Goal: Task Accomplishment & Management: Use online tool/utility

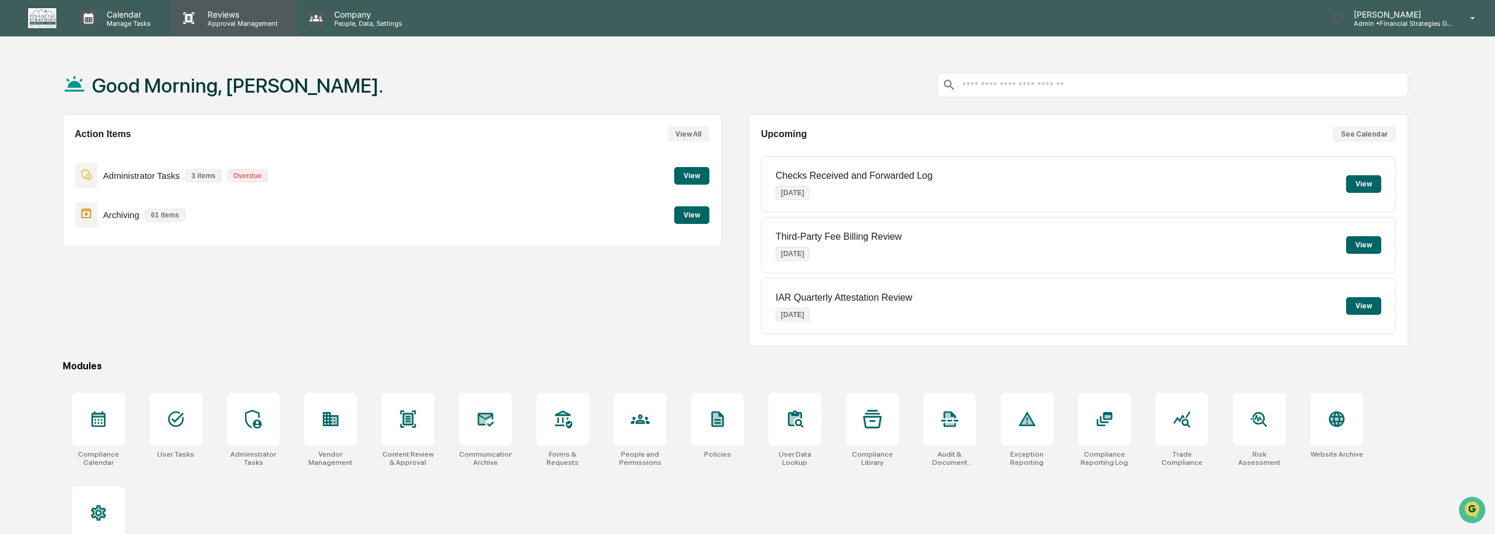
click at [234, 16] on p "Reviews" at bounding box center [241, 14] width 86 height 10
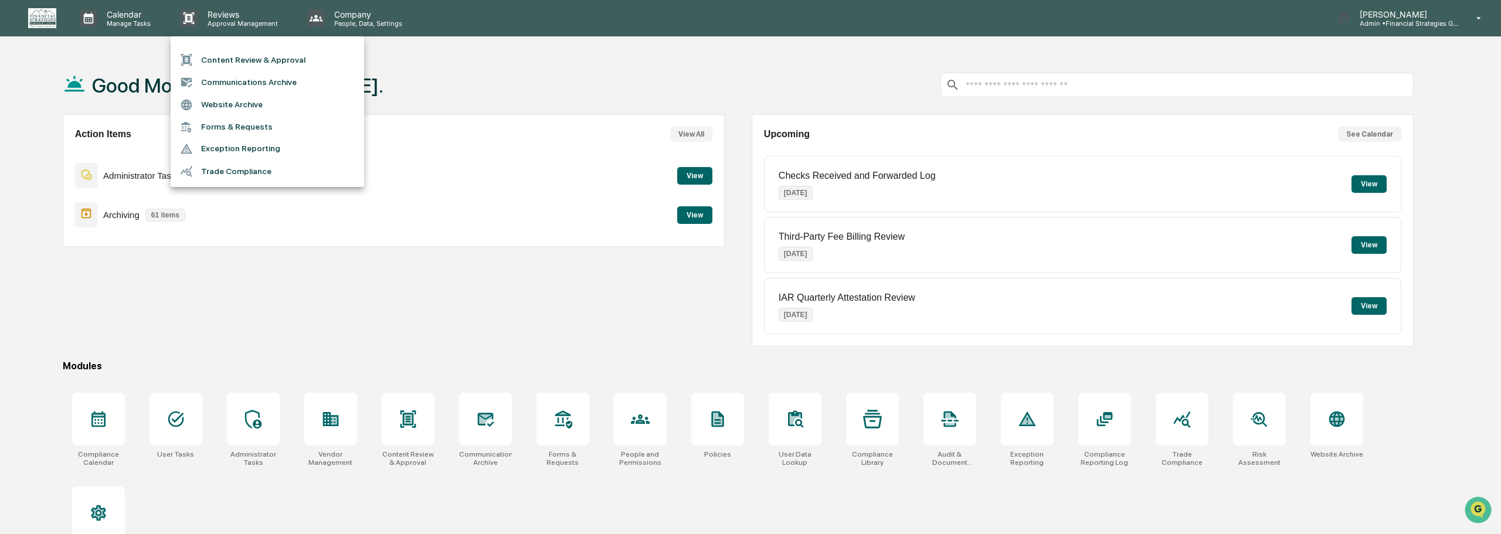
click at [254, 59] on li "Content Review & Approval" at bounding box center [267, 60] width 193 height 22
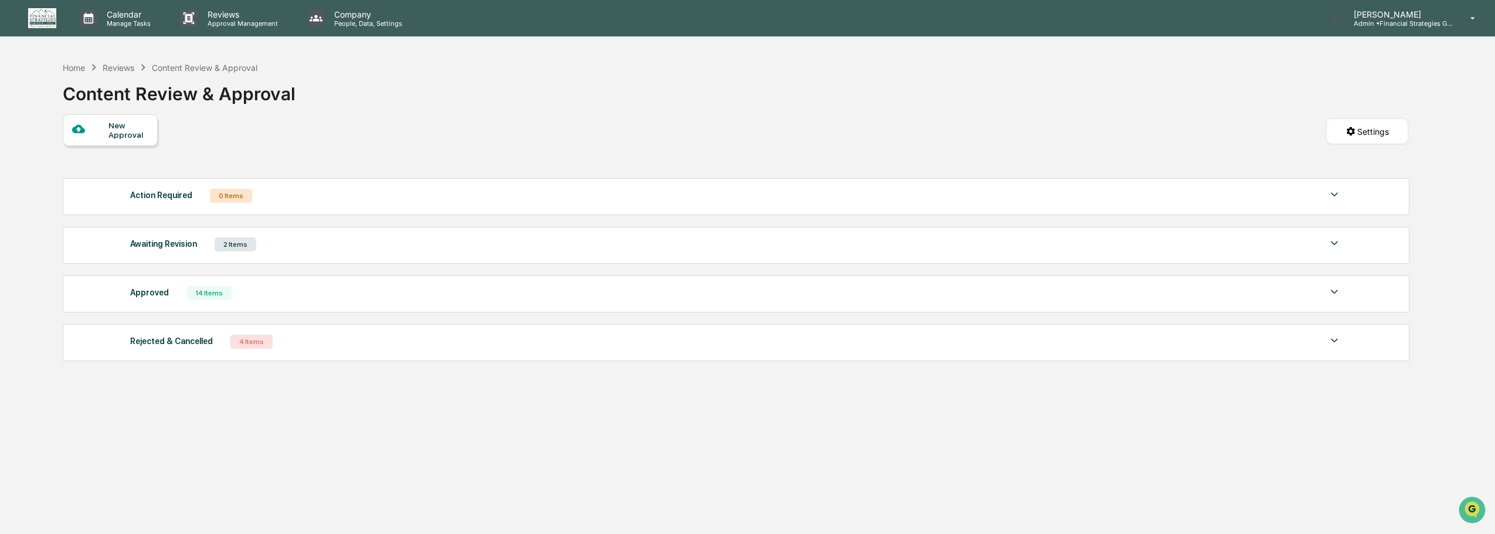
click at [546, 253] on div "Awaiting Revision 2 Items File Name Review Id Created Date Requested By Complia…" at bounding box center [736, 245] width 1346 height 37
click at [1333, 244] on img at bounding box center [1334, 243] width 14 height 14
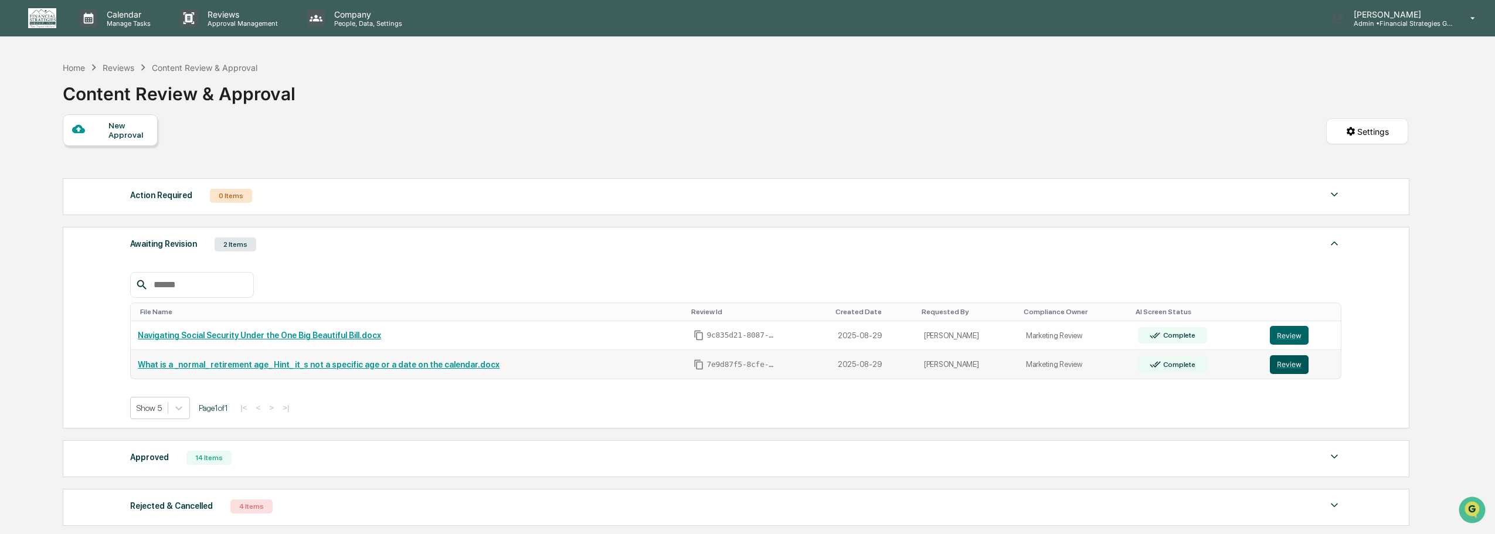
click at [1285, 363] on button "Review" at bounding box center [1289, 364] width 39 height 19
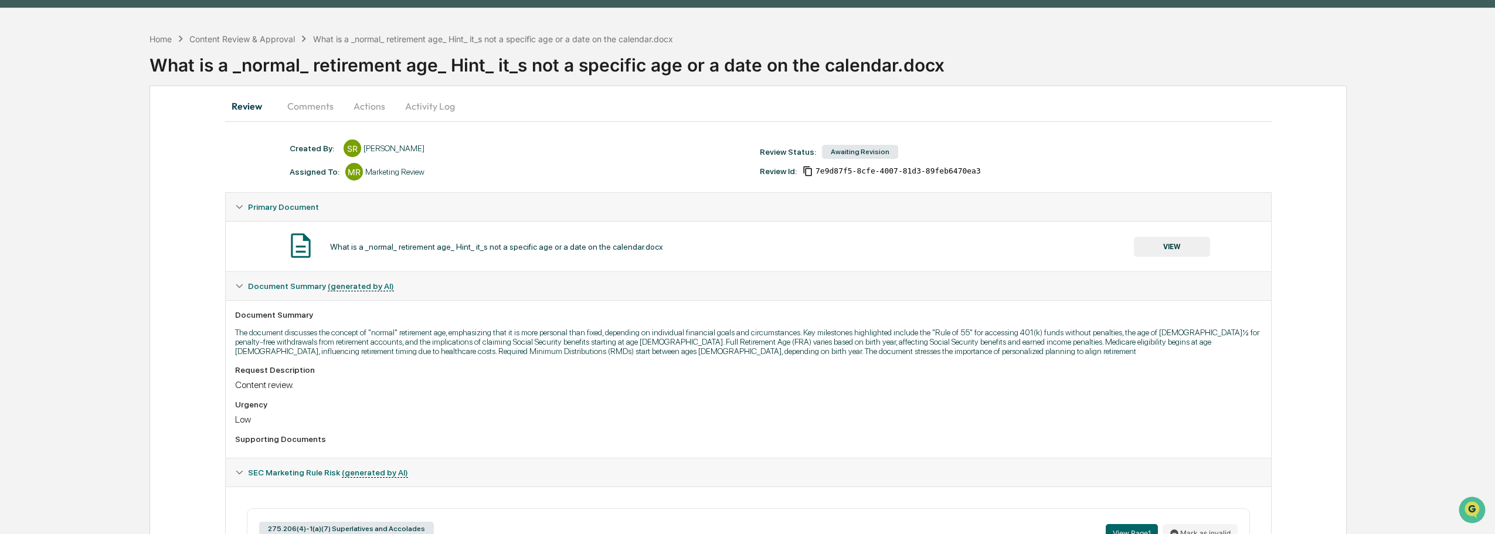
scroll to position [28, 0]
click at [370, 109] on button "Actions" at bounding box center [369, 107] width 53 height 28
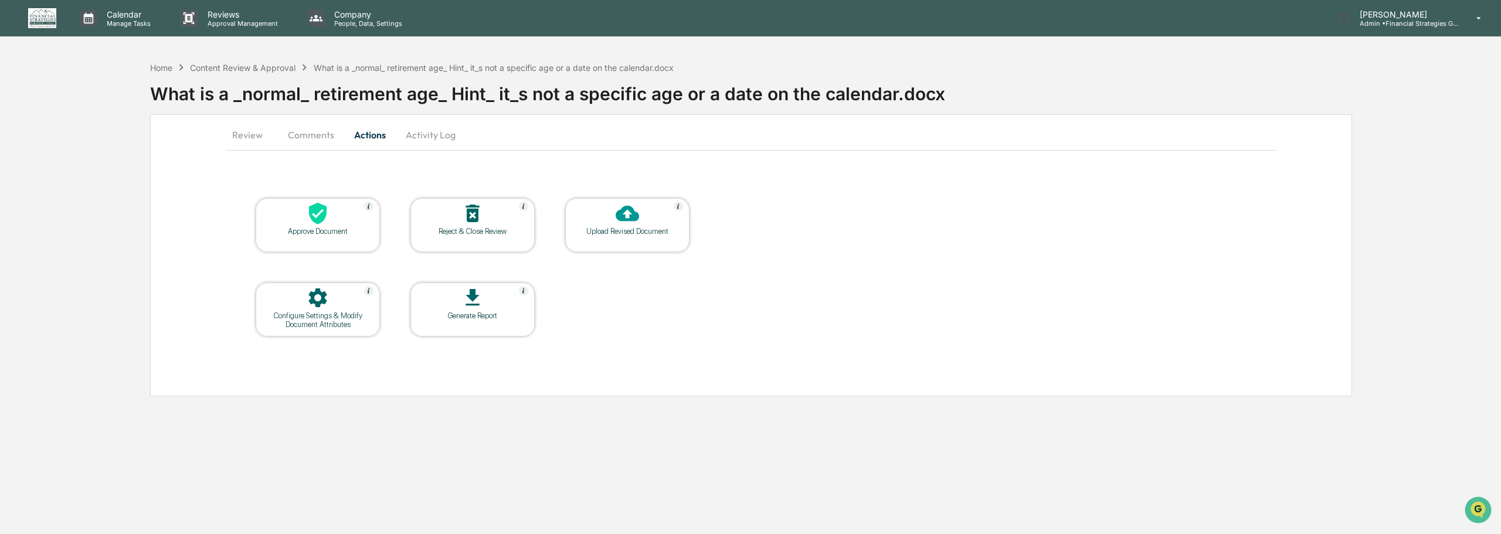
click at [630, 219] on icon at bounding box center [626, 214] width 23 height 16
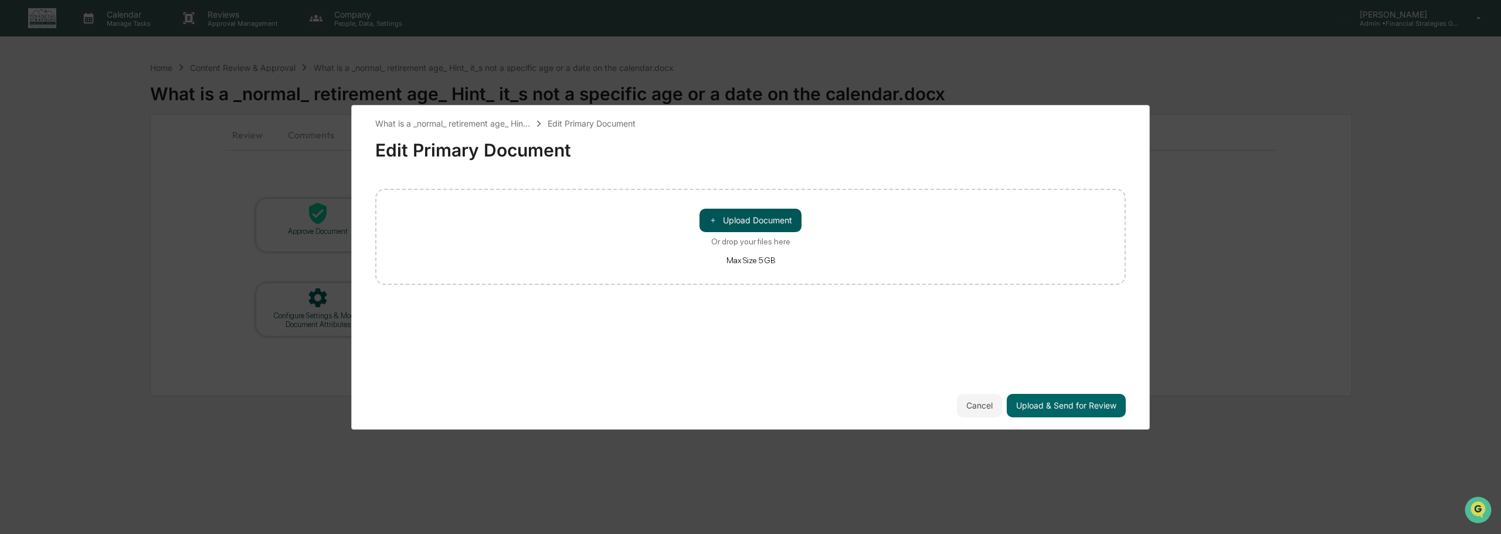
click at [748, 219] on button "＋ Upload Document" at bounding box center [750, 220] width 102 height 23
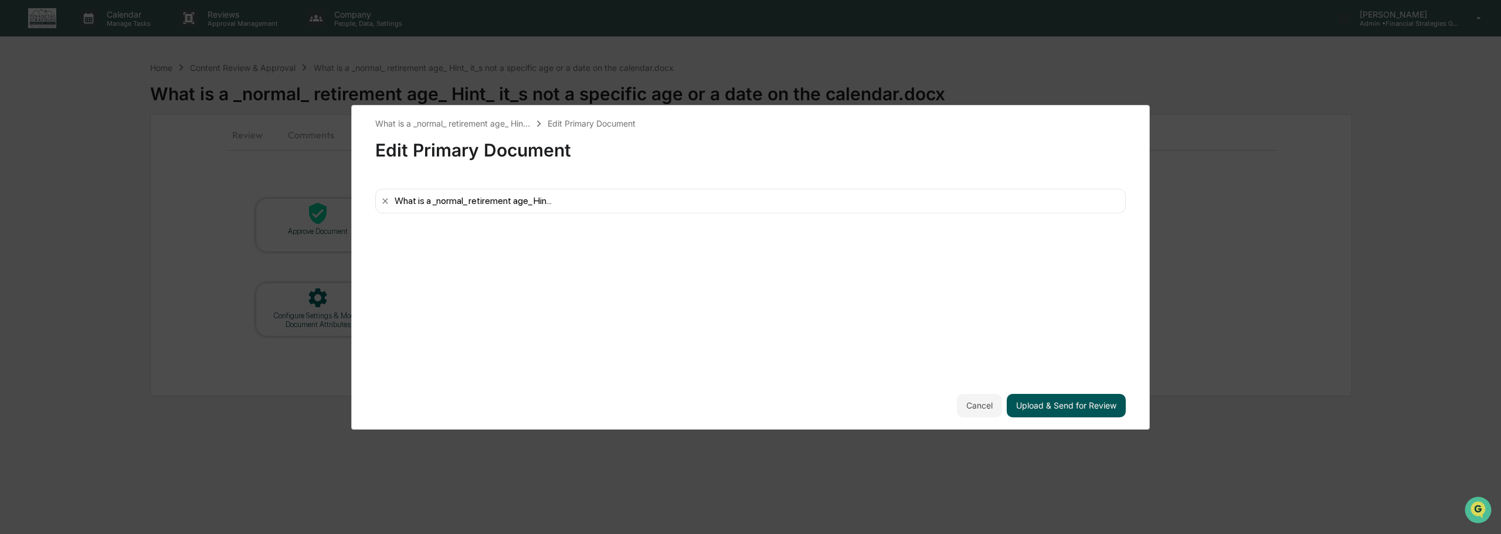
click at [1084, 409] on button "Upload & Send for Review" at bounding box center [1065, 405] width 119 height 23
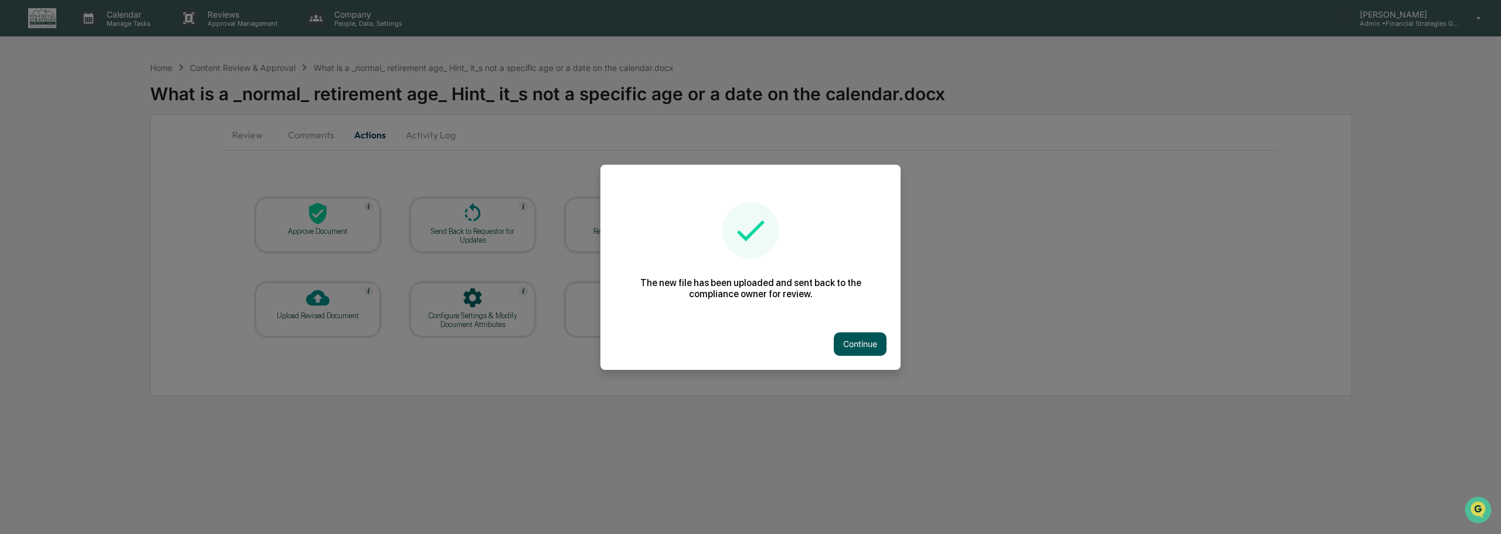
click at [872, 346] on button "Continue" at bounding box center [860, 343] width 53 height 23
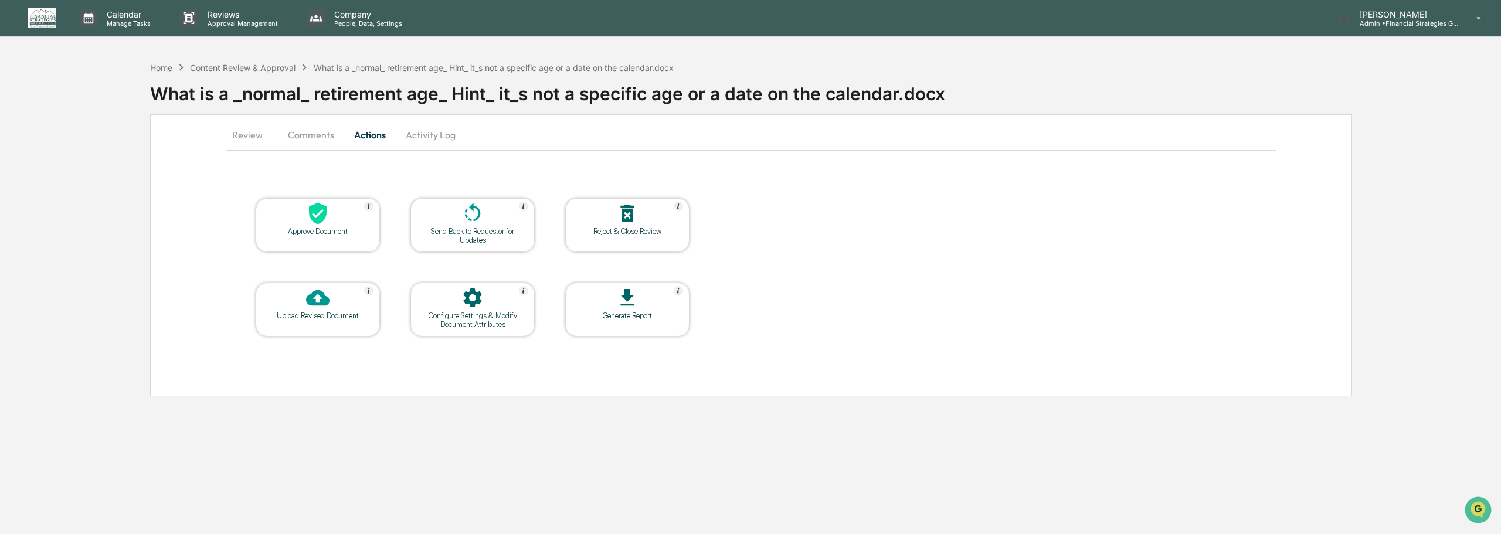
click at [243, 134] on button "Review" at bounding box center [252, 135] width 53 height 28
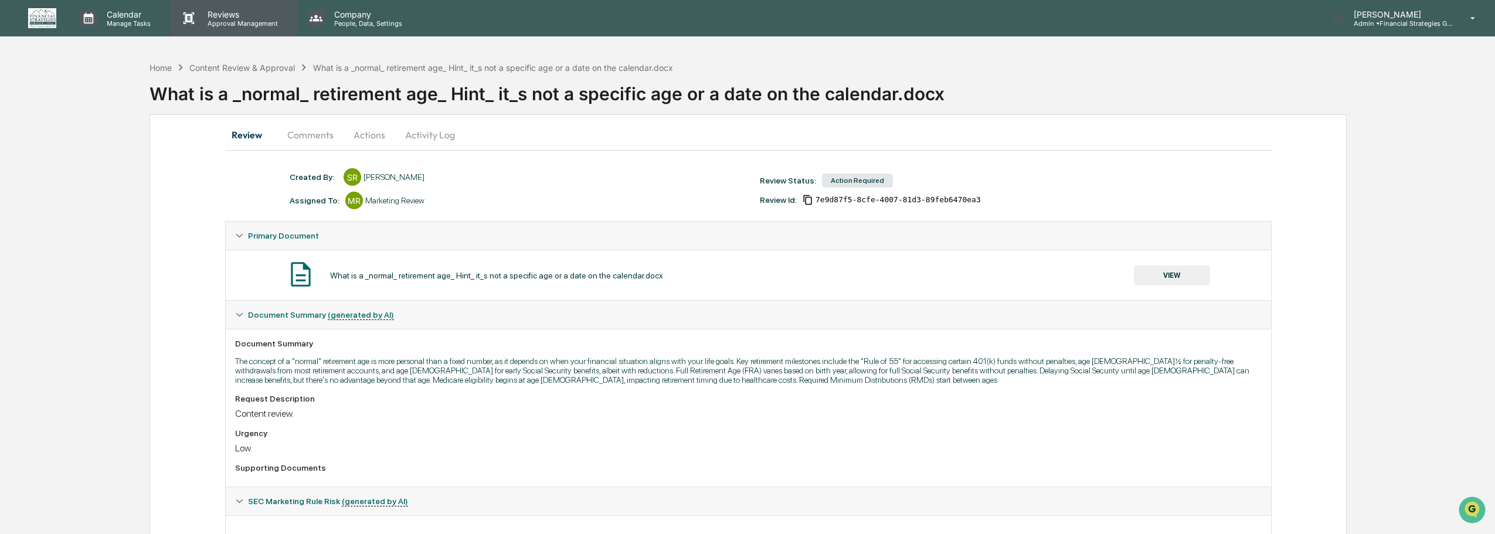
click at [232, 18] on p "Reviews" at bounding box center [241, 14] width 86 height 10
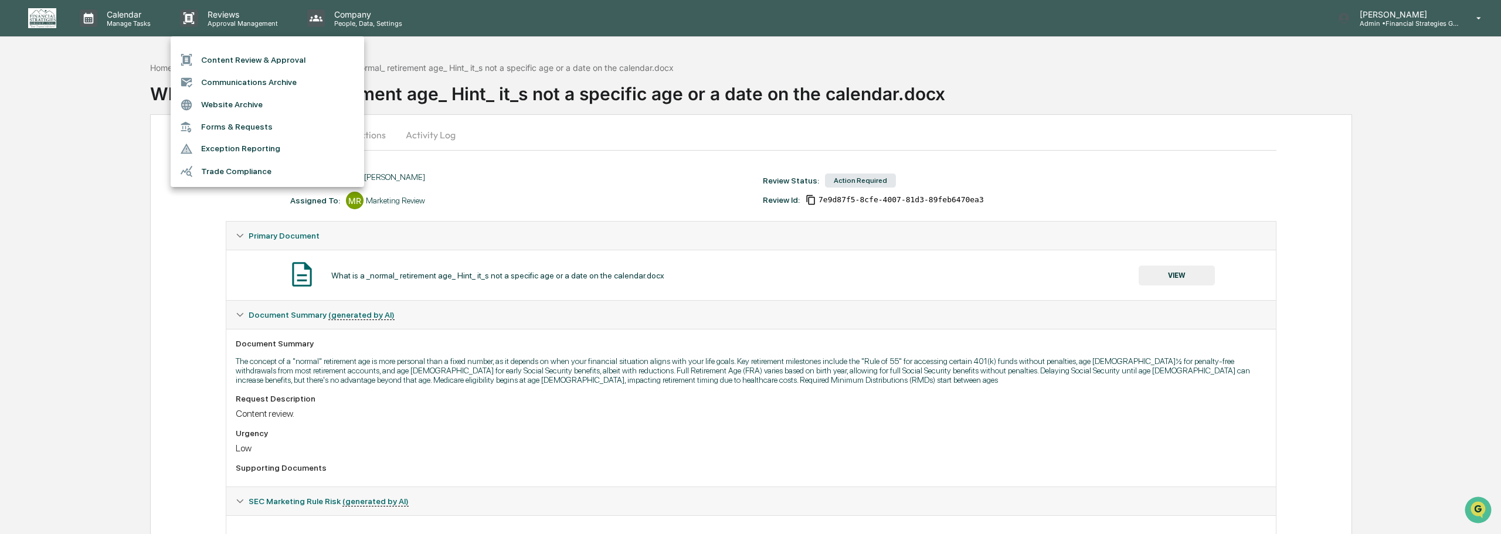
click at [257, 59] on li "Content Review & Approval" at bounding box center [267, 60] width 193 height 22
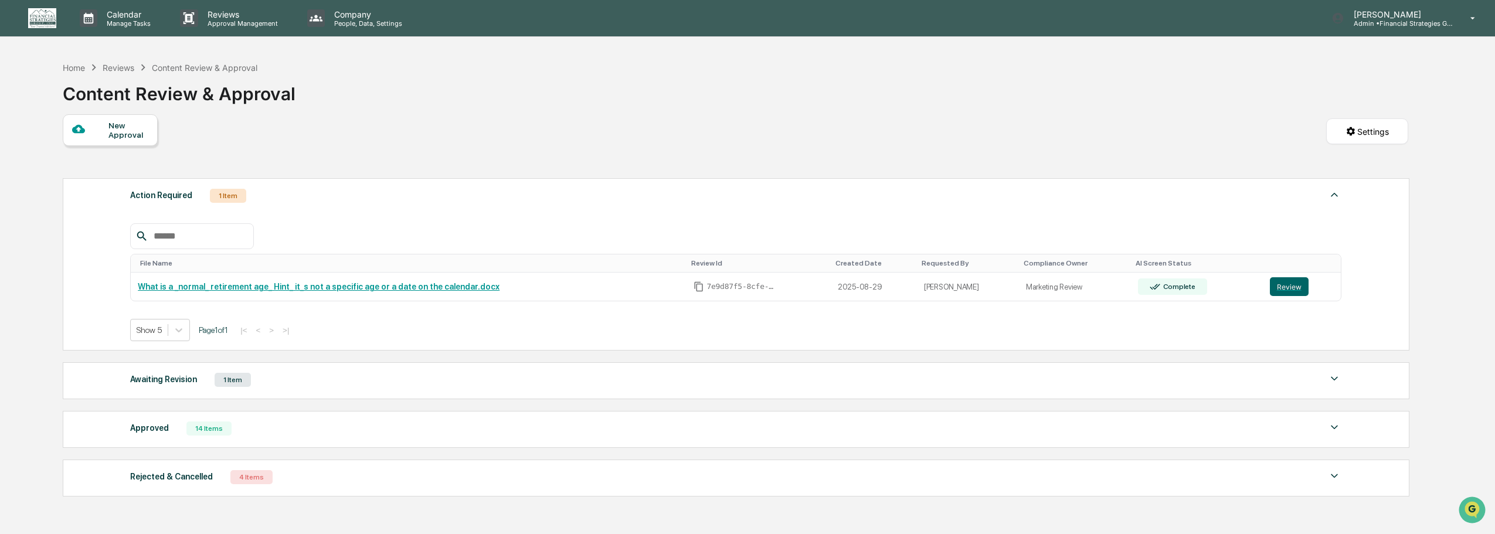
click at [1314, 382] on div "Awaiting Revision 1 Item" at bounding box center [735, 380] width 1211 height 16
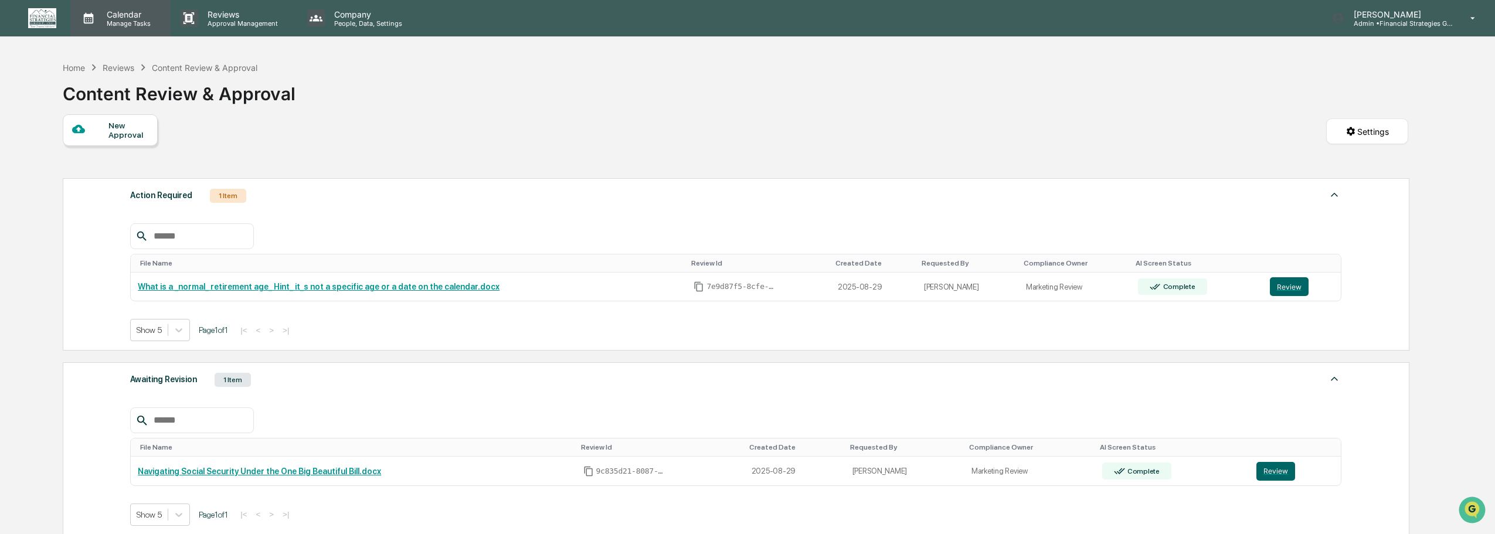
click at [120, 16] on p "Calendar" at bounding box center [126, 14] width 59 height 10
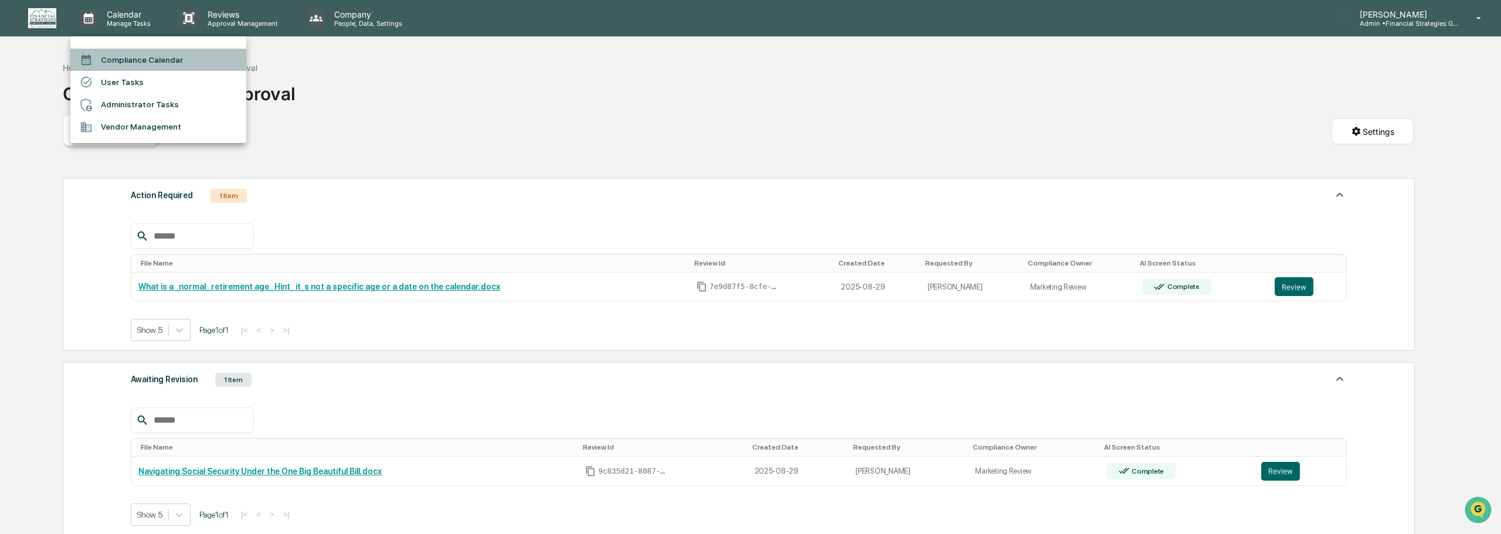
click at [157, 56] on li "Compliance Calendar" at bounding box center [158, 60] width 176 height 22
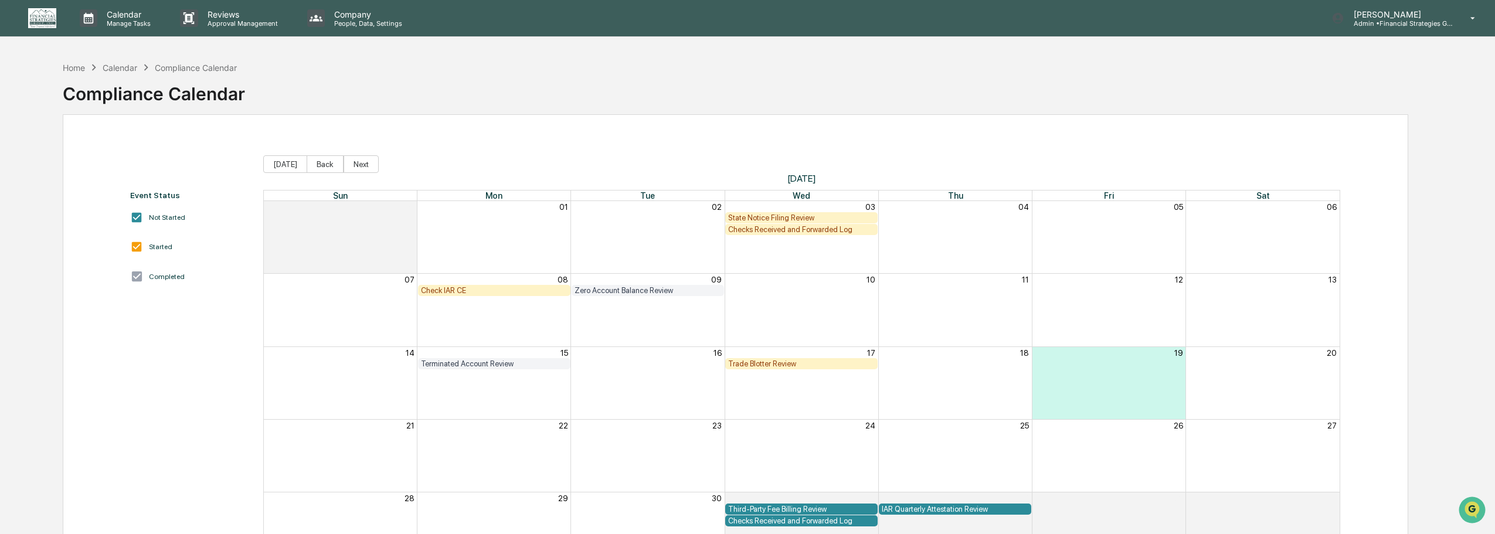
click at [818, 217] on div "State Notice Filing Review" at bounding box center [801, 217] width 147 height 9
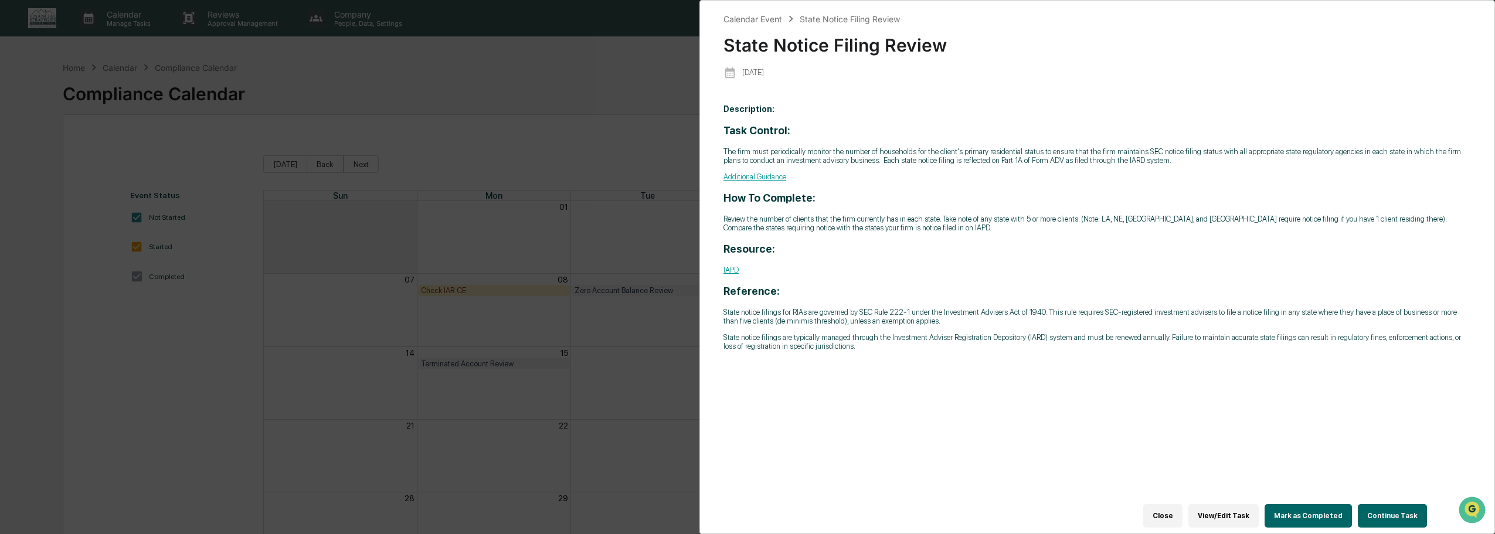
click at [1175, 513] on button "Close" at bounding box center [1162, 515] width 39 height 23
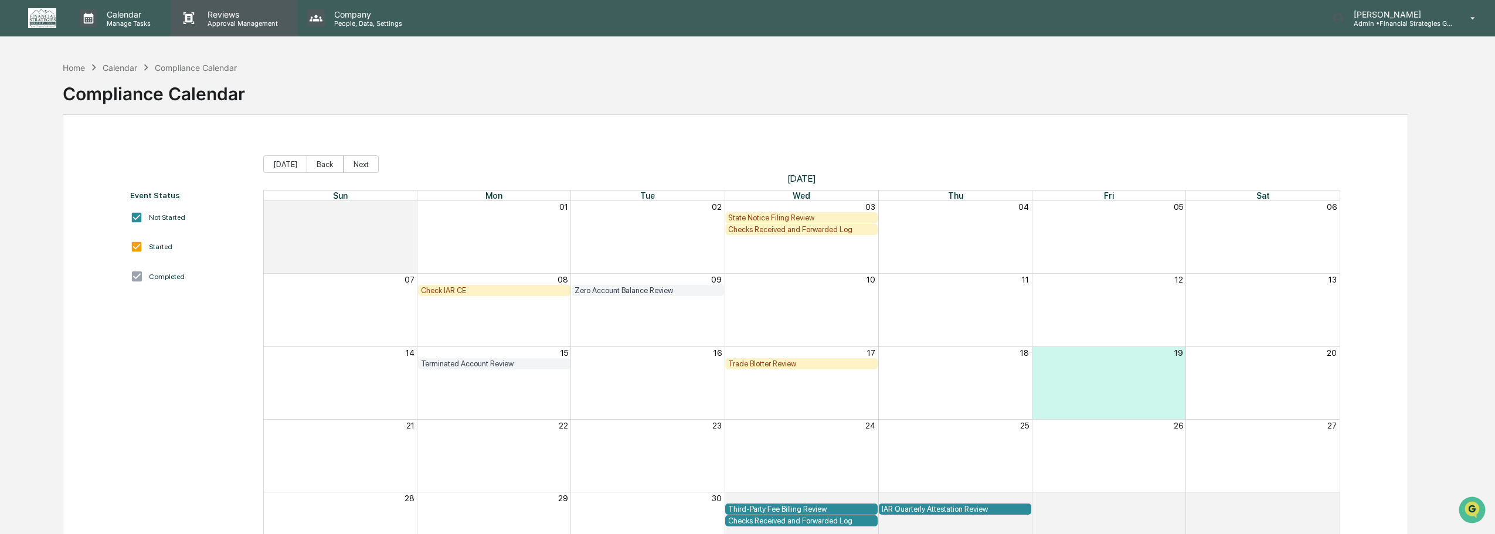
click at [217, 17] on p "Reviews" at bounding box center [241, 14] width 86 height 10
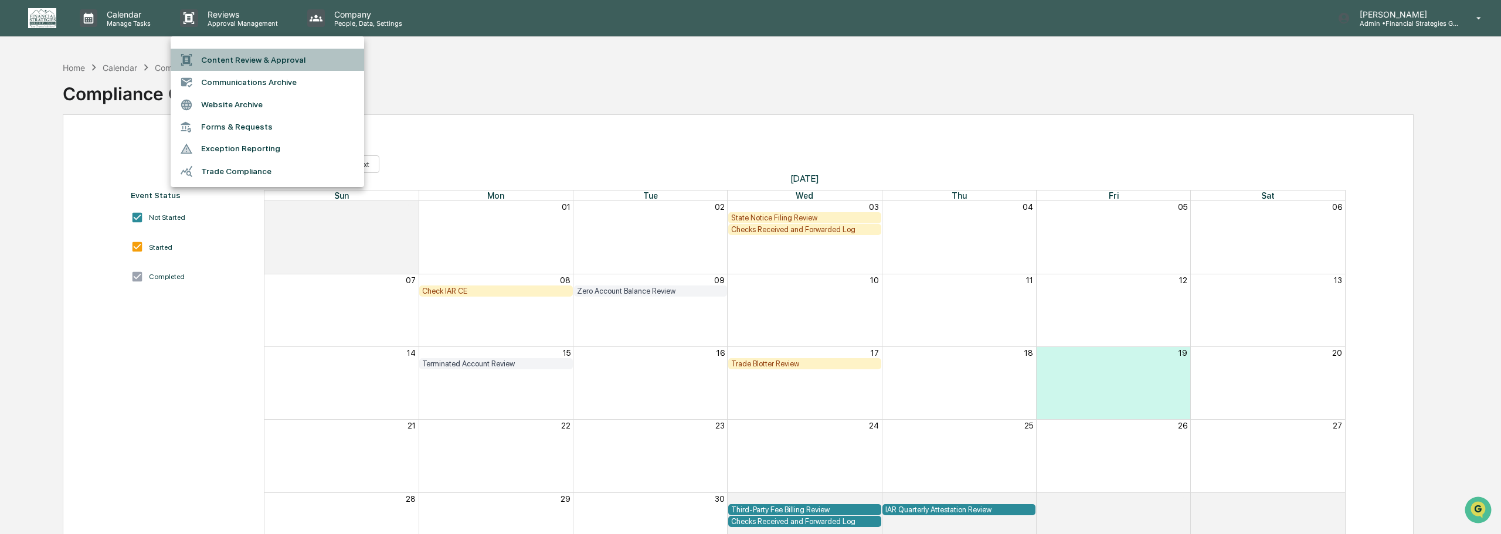
click at [242, 59] on li "Content Review & Approval" at bounding box center [267, 60] width 193 height 22
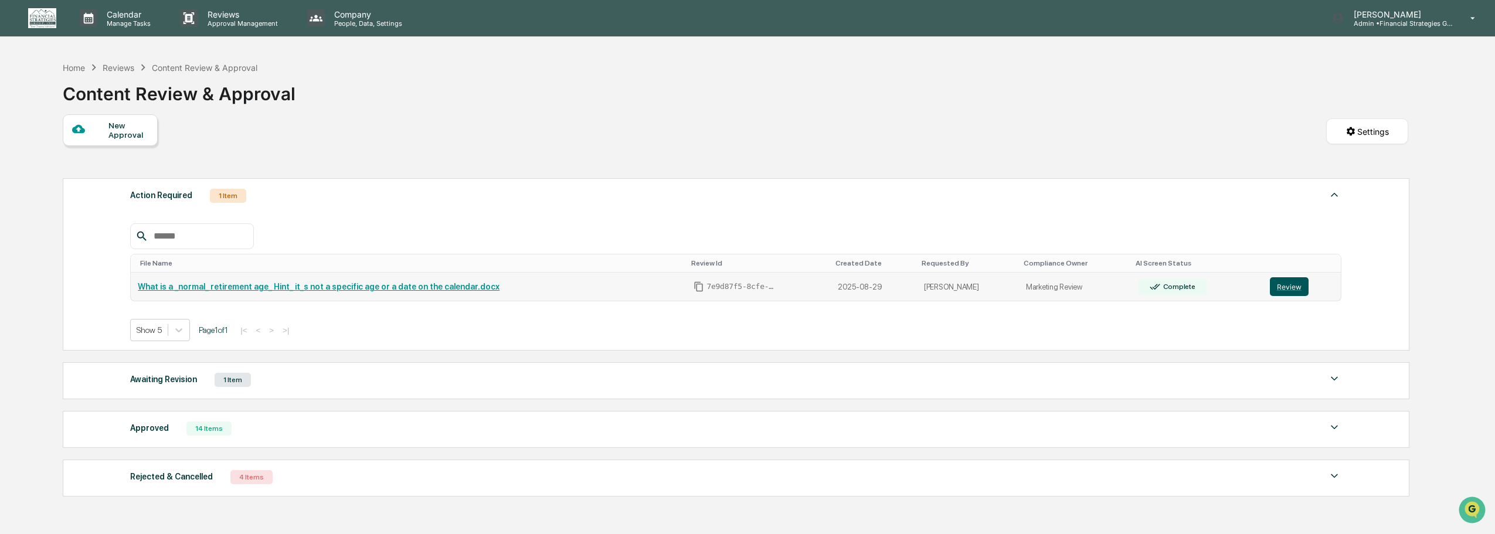
click at [1288, 285] on button "Review" at bounding box center [1289, 286] width 39 height 19
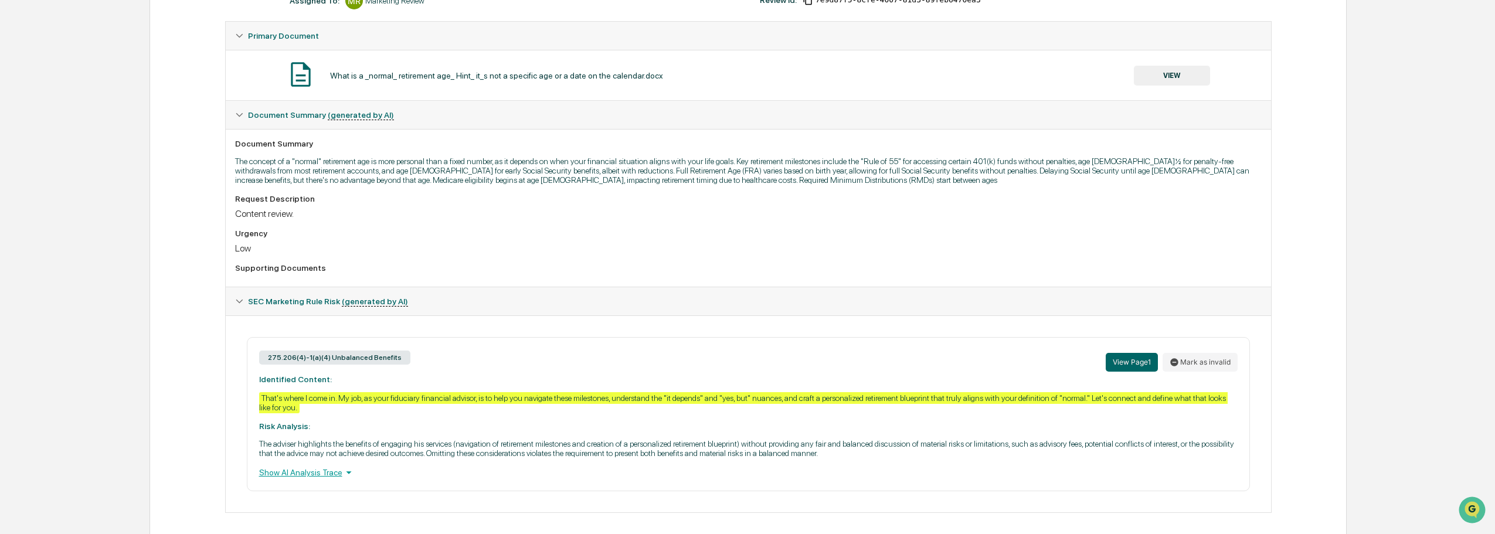
scroll to position [209, 0]
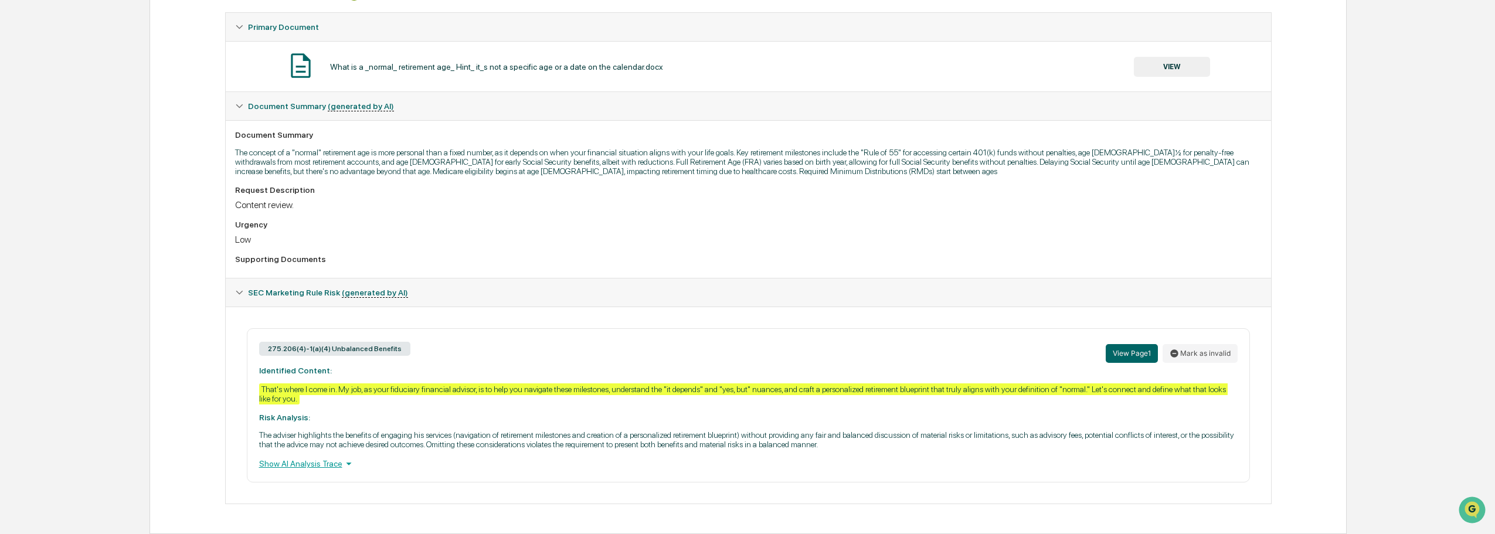
click at [337, 463] on div "Show AI Analysis Trace" at bounding box center [748, 463] width 978 height 13
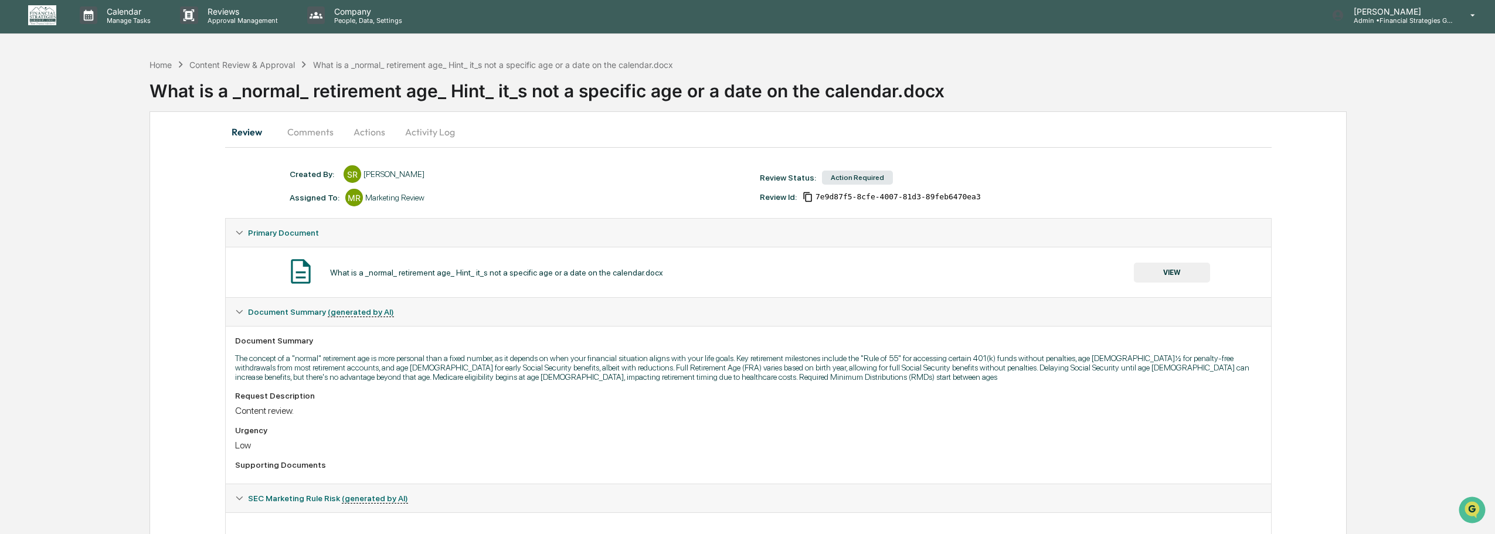
scroll to position [0, 0]
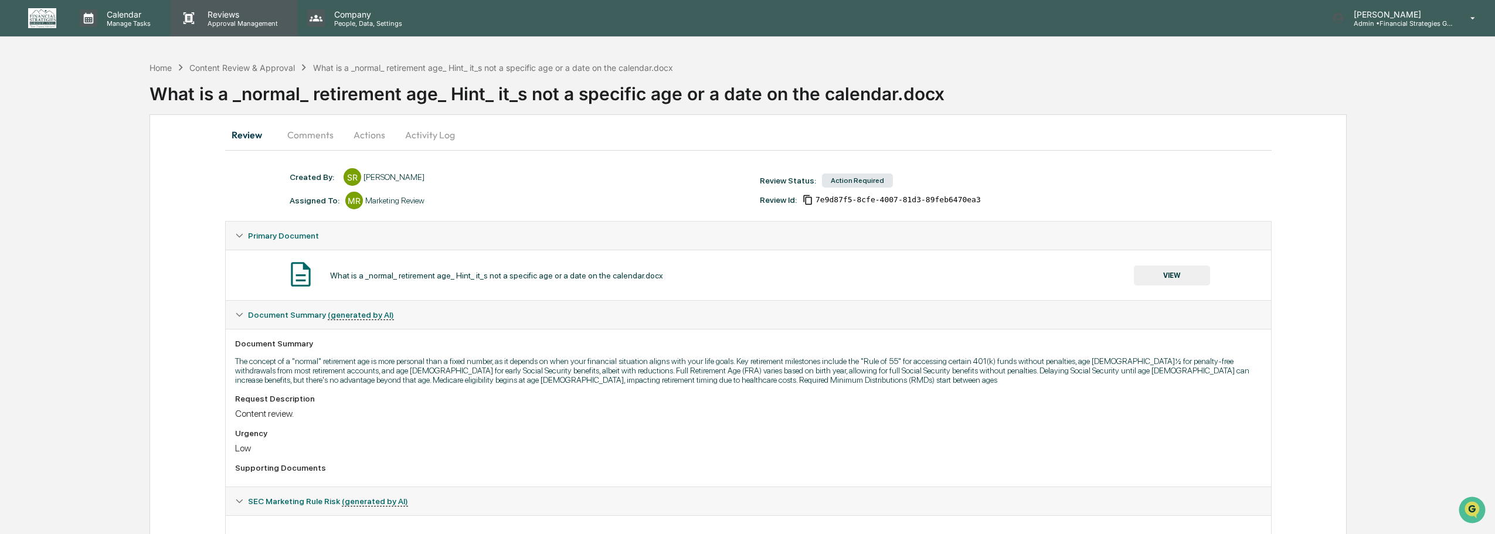
click at [215, 14] on p "Reviews" at bounding box center [241, 14] width 86 height 10
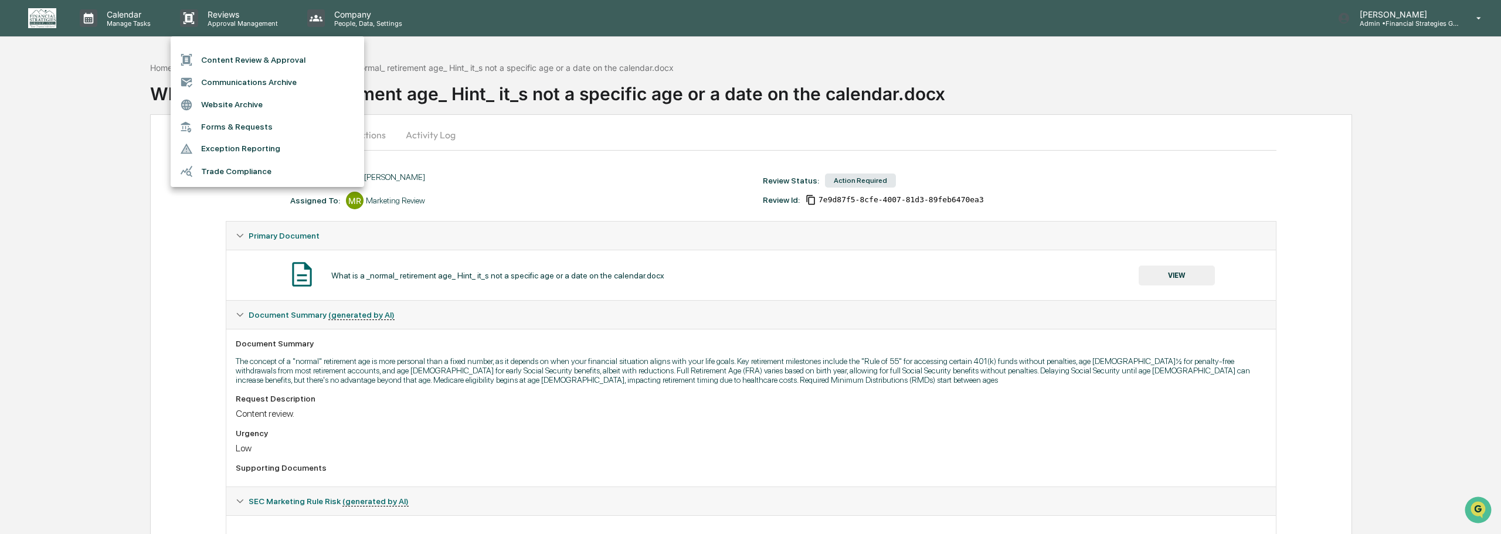
click at [223, 60] on li "Content Review & Approval" at bounding box center [267, 60] width 193 height 22
